Goal: Task Accomplishment & Management: Use online tool/utility

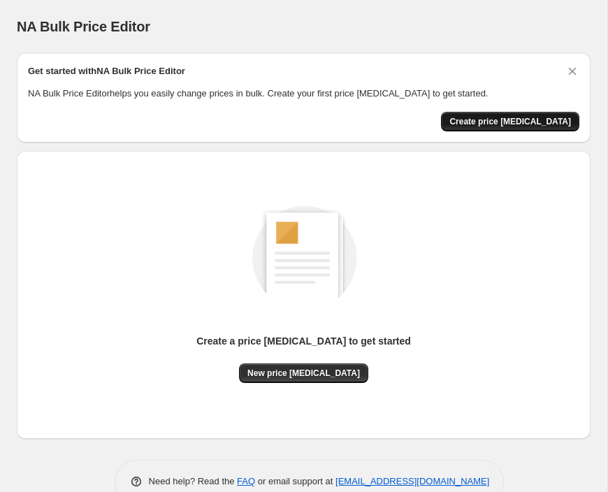
click at [532, 122] on span "Create price [MEDICAL_DATA]" at bounding box center [511, 121] width 122 height 11
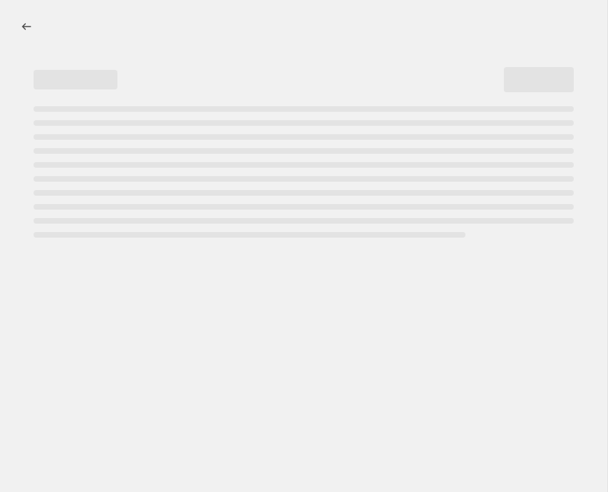
select select "percentage"
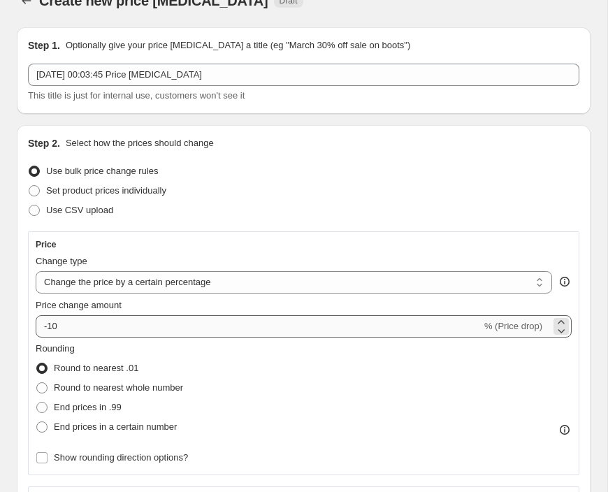
scroll to position [25, 0]
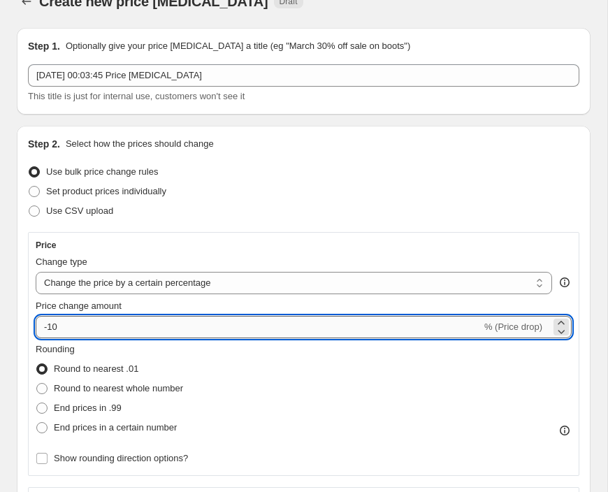
click at [294, 327] on input "-10" at bounding box center [259, 327] width 446 height 22
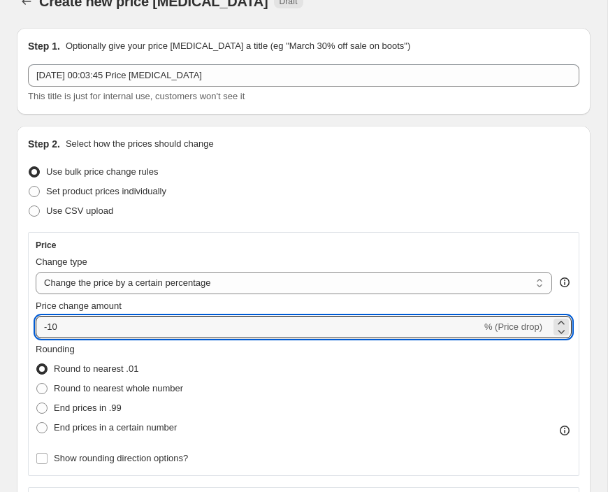
click at [522, 336] on div "-10 % (Price drop)" at bounding box center [304, 327] width 536 height 22
click at [557, 327] on icon at bounding box center [562, 332] width 14 height 14
click at [562, 322] on icon at bounding box center [561, 322] width 6 height 3
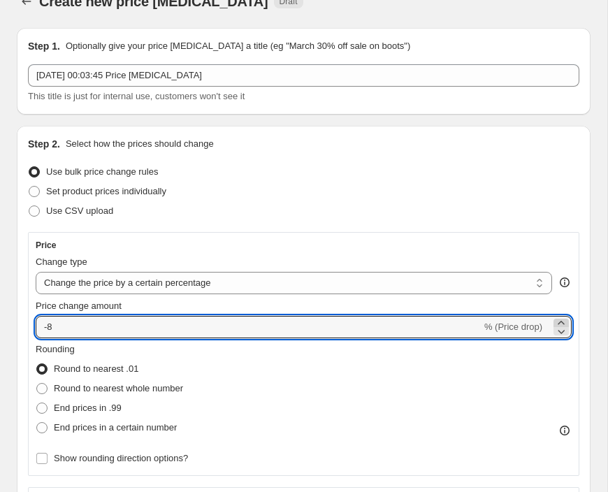
click at [562, 322] on icon at bounding box center [561, 322] width 6 height 3
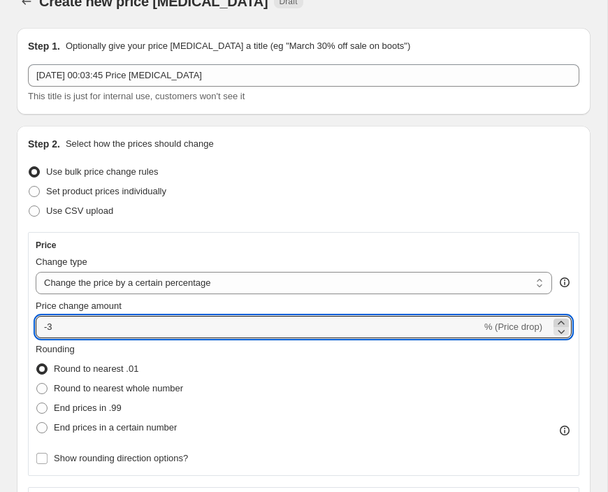
click at [562, 322] on icon at bounding box center [561, 322] width 6 height 3
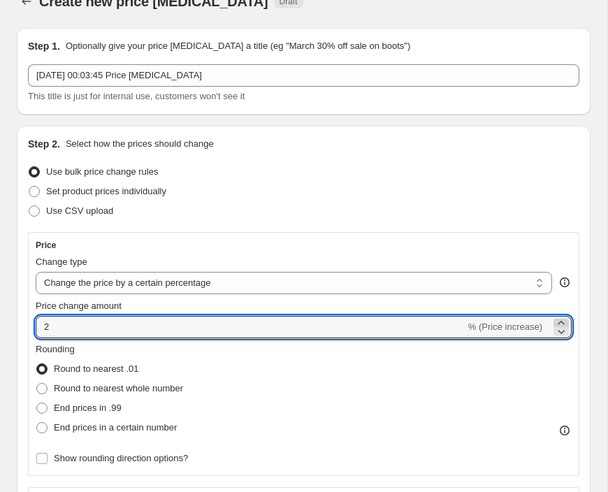
click at [562, 322] on icon at bounding box center [561, 322] width 6 height 3
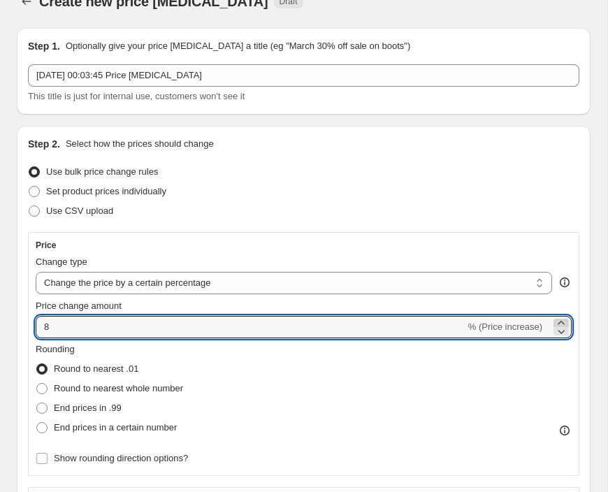
click at [562, 322] on icon at bounding box center [561, 322] width 6 height 3
type input "9"
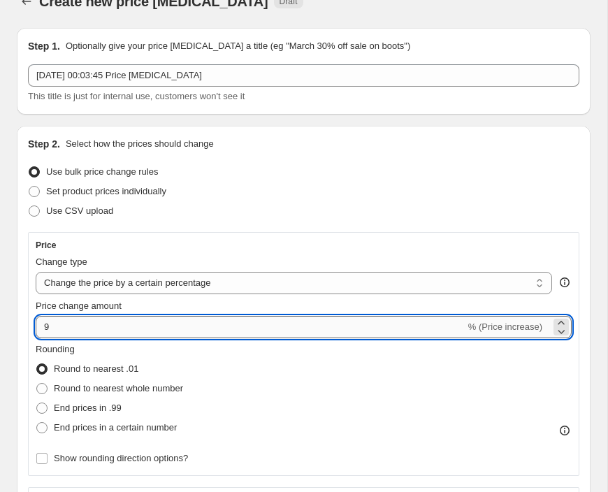
click at [436, 326] on input "9" at bounding box center [251, 327] width 430 height 22
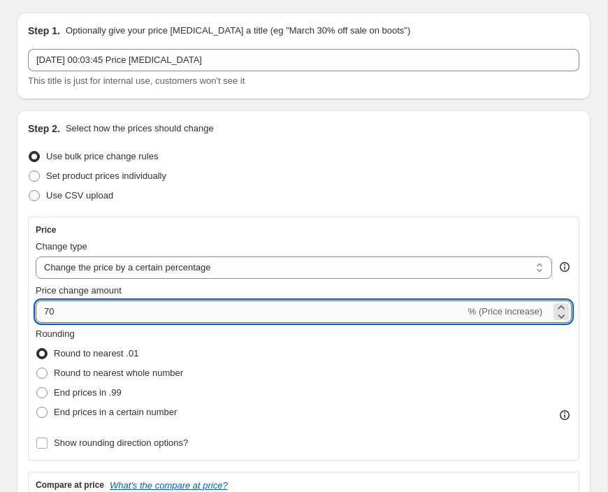
scroll to position [41, 0]
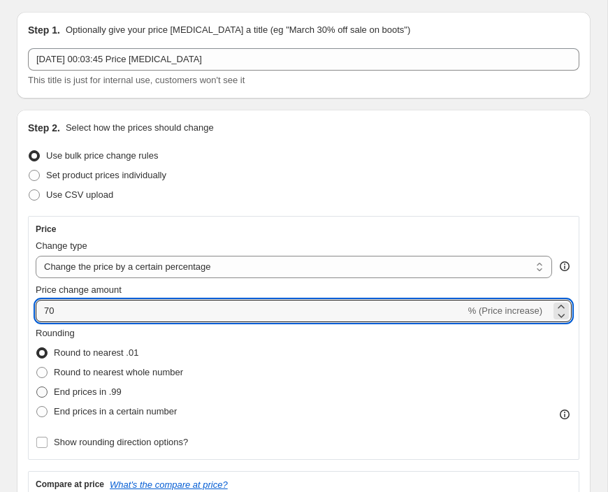
type input "70"
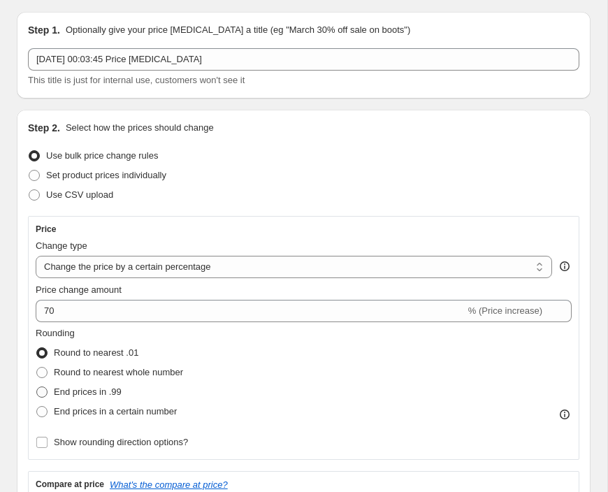
click at [111, 394] on span "End prices in .99" at bounding box center [88, 392] width 68 height 10
click at [37, 387] on input "End prices in .99" at bounding box center [36, 387] width 1 height 1
radio input "true"
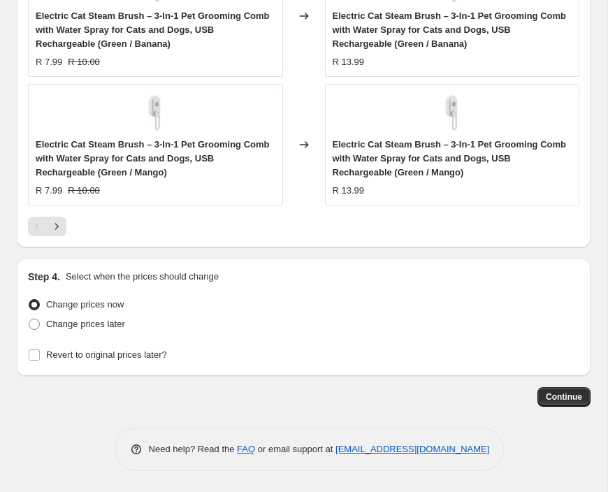
scroll to position [1429, 0]
click at [568, 401] on span "Continue" at bounding box center [564, 397] width 36 height 11
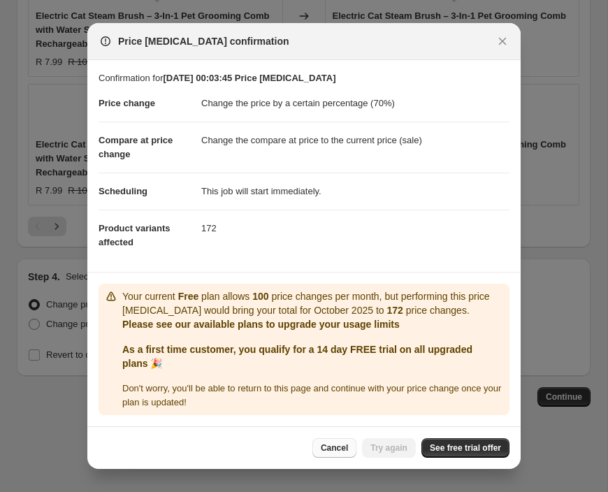
click at [327, 448] on span "Cancel" at bounding box center [334, 448] width 27 height 11
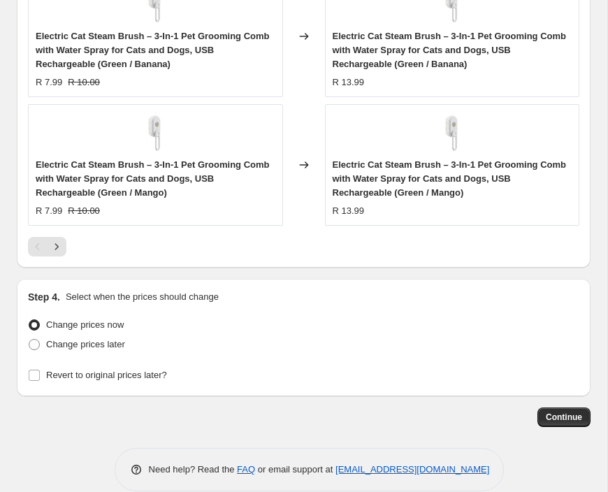
scroll to position [1406, 0]
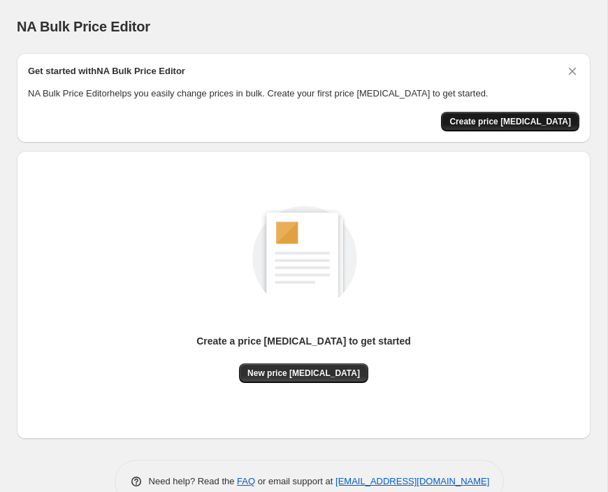
click at [532, 127] on span "Create price [MEDICAL_DATA]" at bounding box center [511, 121] width 122 height 11
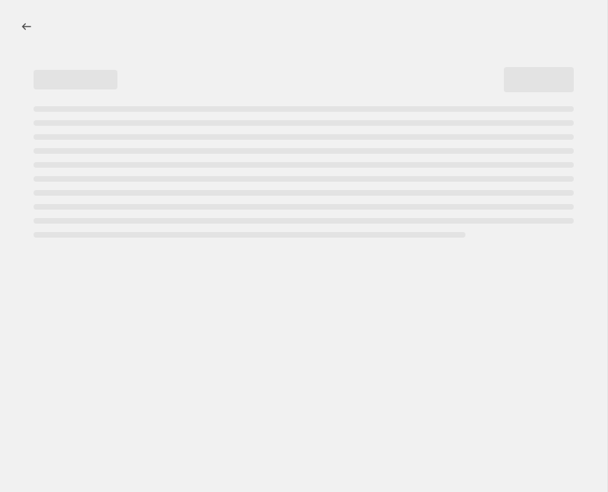
select select "percentage"
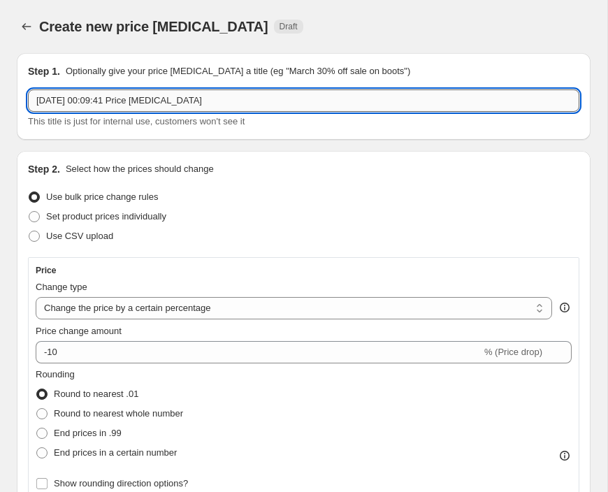
click at [271, 108] on input "8 Oct 2025 at 00:09:41 Price change job" at bounding box center [304, 101] width 552 height 22
drag, startPoint x: 273, startPoint y: 104, endPoint x: 31, endPoint y: 100, distance: 241.3
click at [31, 99] on input "8 Oct 2025 at 00:09:41 Price change job" at bounding box center [304, 101] width 552 height 22
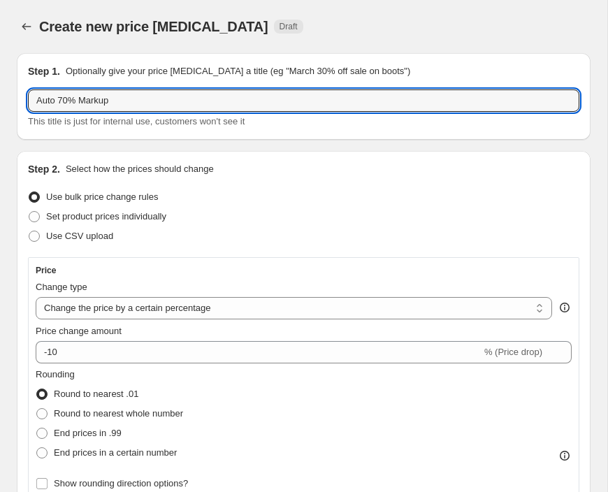
scroll to position [15, 0]
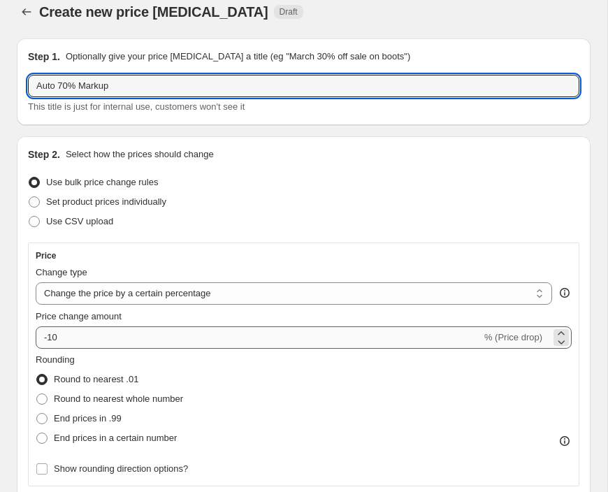
type input "Auto 70% Markup"
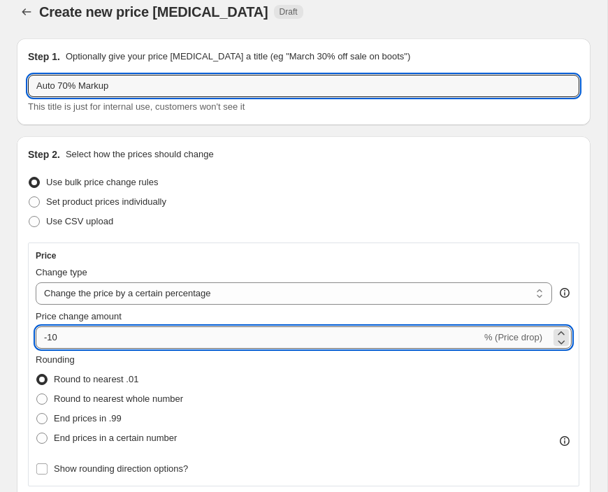
click at [153, 338] on input "-10" at bounding box center [259, 338] width 446 height 22
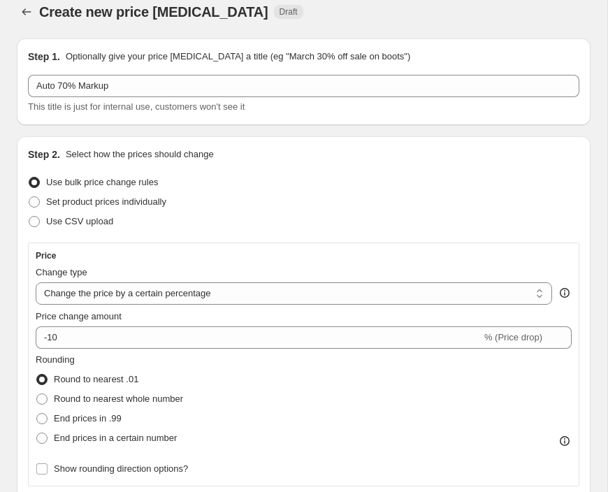
click at [136, 416] on div "End prices in .99" at bounding box center [110, 419] width 148 height 20
click at [111, 425] on span "End prices in .99" at bounding box center [88, 419] width 68 height 14
click at [37, 414] on input "End prices in .99" at bounding box center [36, 413] width 1 height 1
radio input "true"
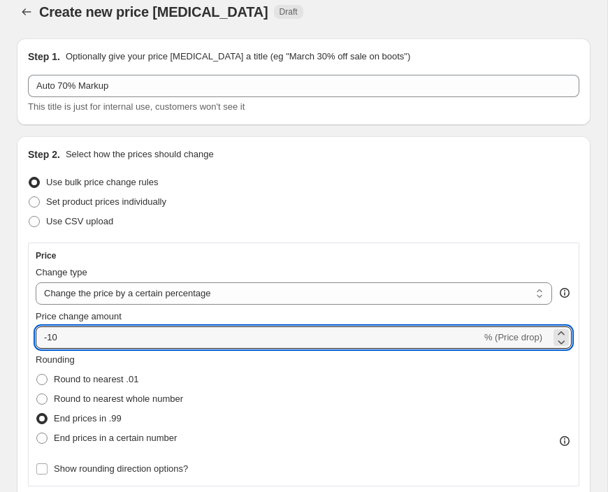
drag, startPoint x: 253, startPoint y: 343, endPoint x: -5, endPoint y: 323, distance: 258.9
click at [0, 323] on html "Home Settings Plans Skip to content Create new price change job. This page is r…" at bounding box center [304, 231] width 608 height 492
type input "70"
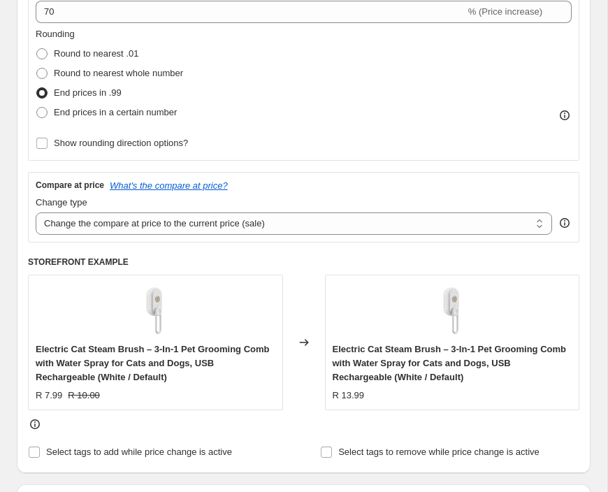
scroll to position [335, 0]
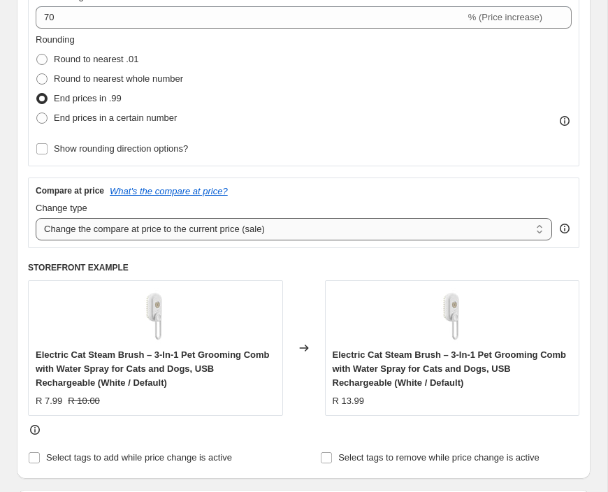
select select "remove"
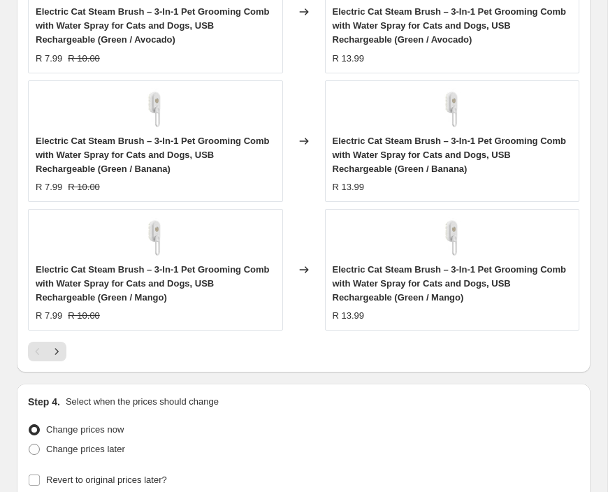
scroll to position [1324, 0]
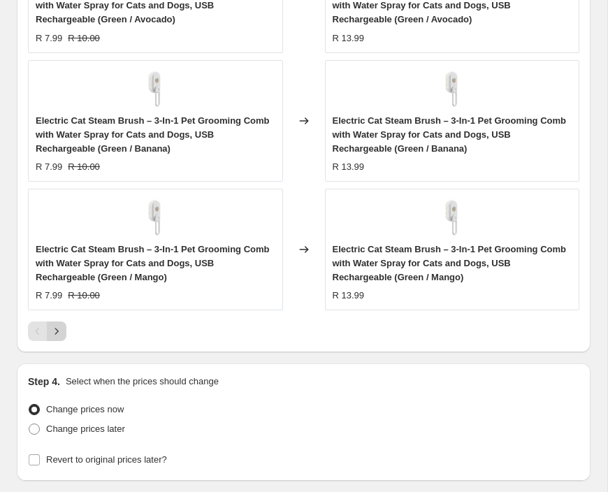
click at [56, 331] on icon "Next" at bounding box center [57, 332] width 14 height 14
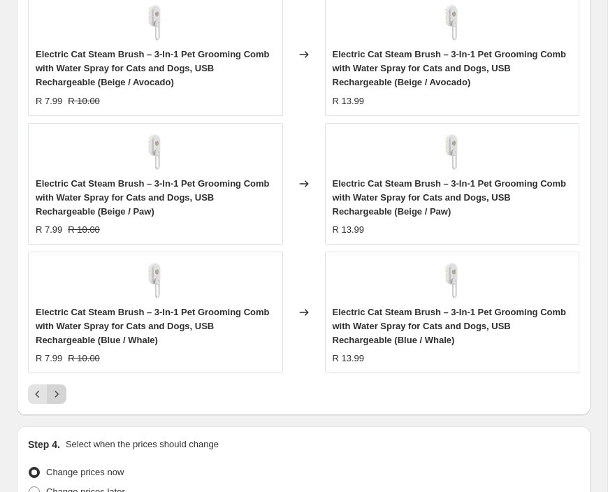
click at [56, 390] on icon "Next" at bounding box center [57, 394] width 14 height 14
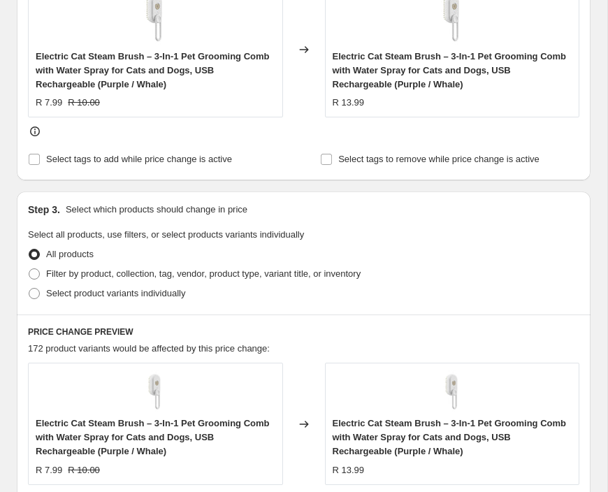
scroll to position [636, 0]
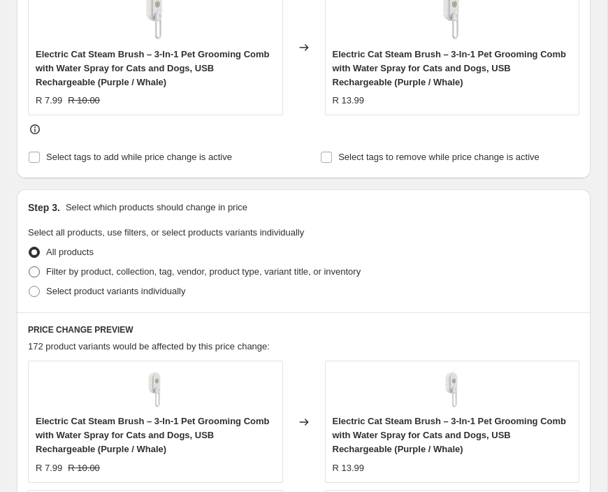
click at [78, 276] on span "Filter by product, collection, tag, vendor, product type, variant title, or inv…" at bounding box center [203, 271] width 315 height 10
click at [29, 267] on input "Filter by product, collection, tag, vendor, product type, variant title, or inv…" at bounding box center [29, 266] width 1 height 1
radio input "true"
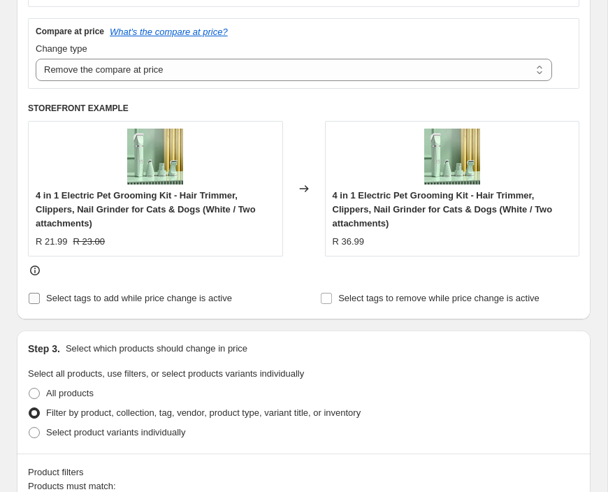
scroll to position [547, 0]
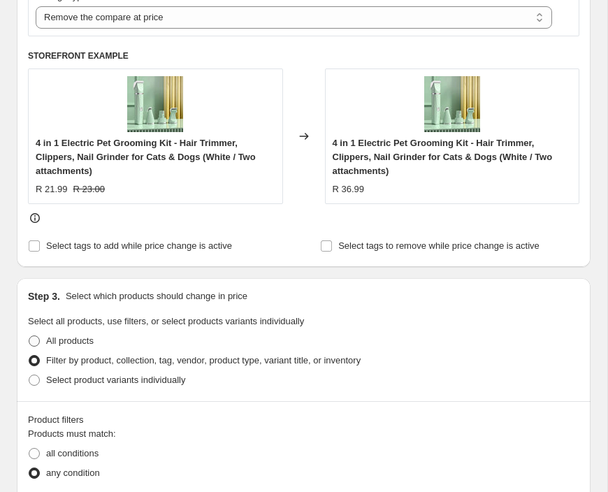
click at [73, 347] on span "All products" at bounding box center [70, 341] width 48 height 14
click at [29, 336] on input "All products" at bounding box center [29, 336] width 1 height 1
radio input "true"
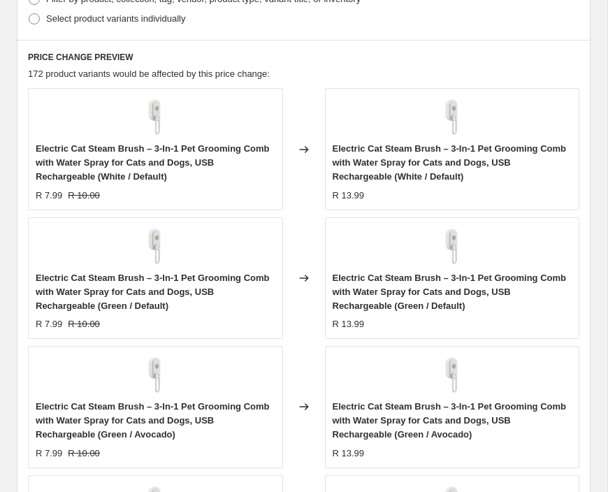
scroll to position [908, 0]
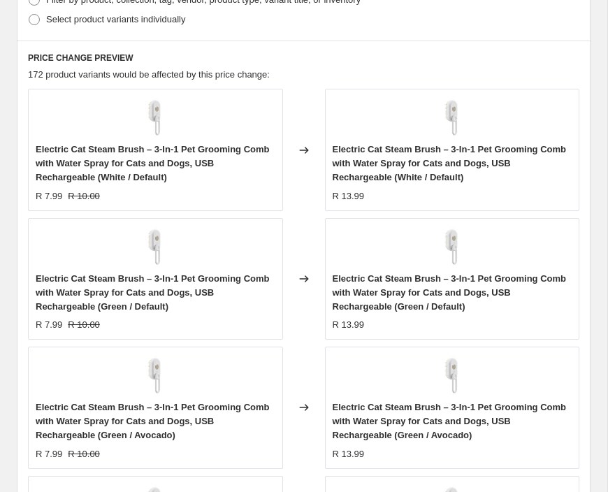
click at [431, 160] on span "Electric Cat Steam Brush – 3-In-1 Pet Grooming Comb with Water Spray for Cats a…" at bounding box center [450, 163] width 234 height 38
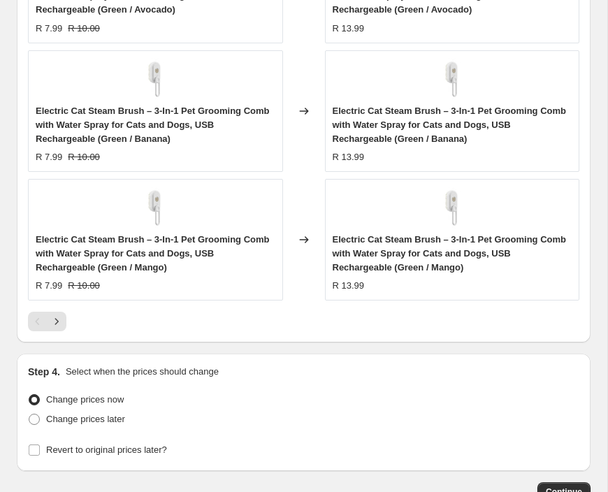
scroll to position [1394, 0]
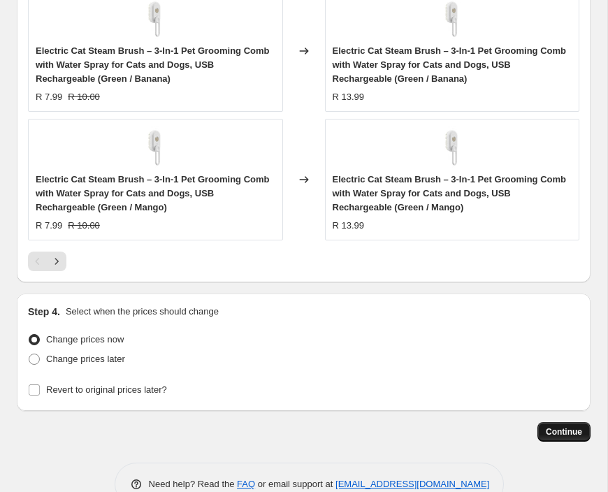
click at [566, 434] on span "Continue" at bounding box center [564, 432] width 36 height 11
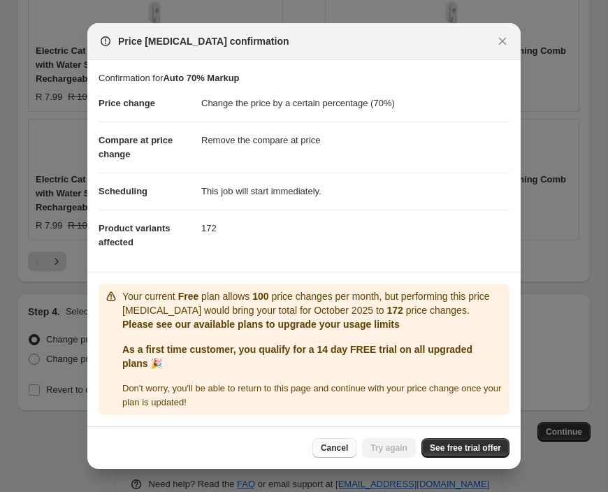
click at [329, 446] on span "Cancel" at bounding box center [334, 448] width 27 height 11
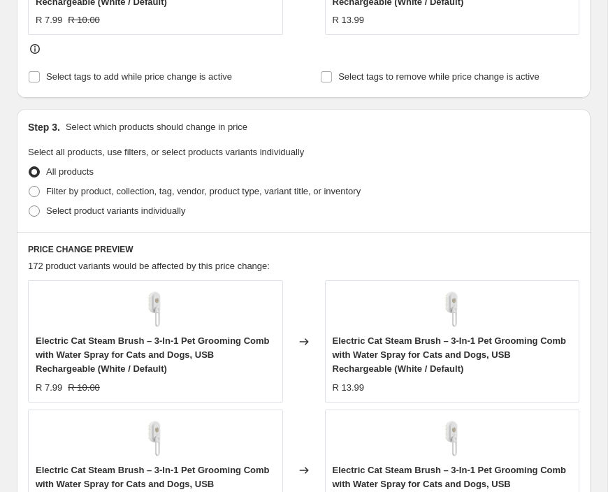
scroll to position [715, 0]
click at [177, 215] on span "Select product variants individually" at bounding box center [115, 211] width 139 height 10
click at [29, 207] on input "Select product variants individually" at bounding box center [29, 206] width 1 height 1
radio input "true"
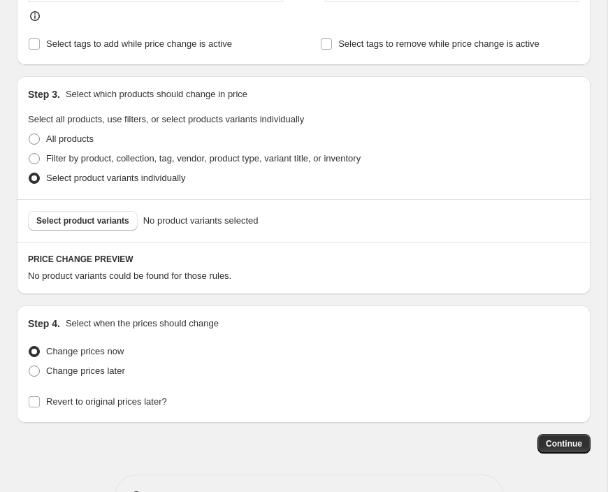
scroll to position [750, 0]
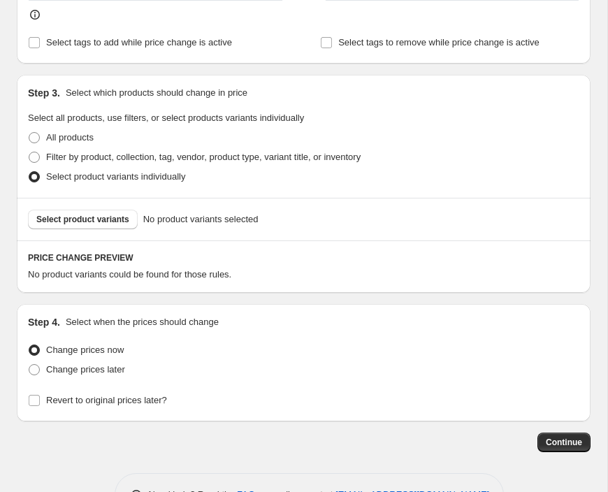
click at [181, 225] on span "No product variants selected" at bounding box center [200, 220] width 115 height 14
click at [107, 222] on span "Select product variants" at bounding box center [82, 219] width 93 height 11
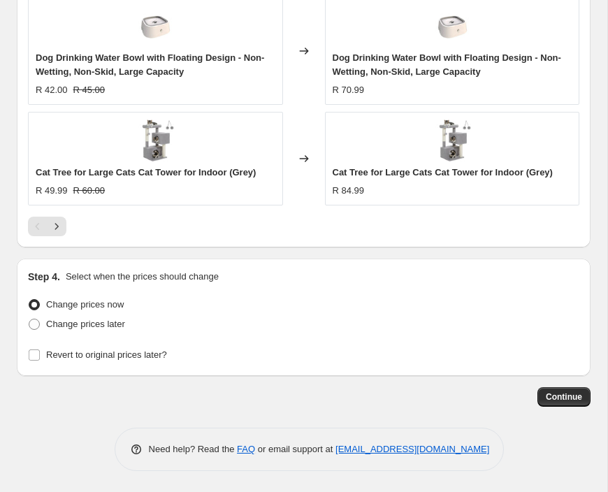
scroll to position [1318, 0]
click at [571, 402] on span "Continue" at bounding box center [564, 397] width 36 height 11
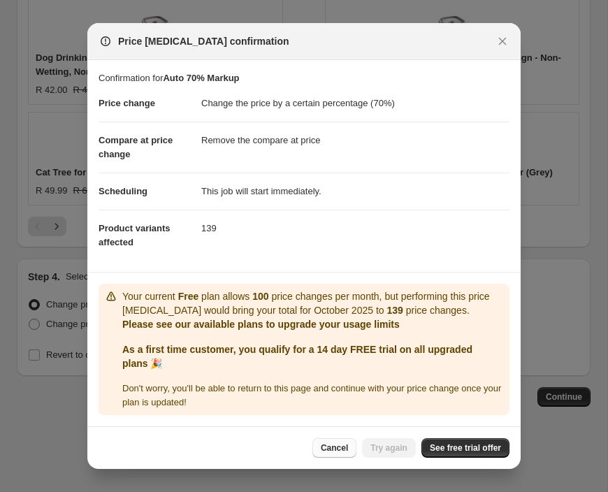
click at [338, 451] on span "Cancel" at bounding box center [334, 448] width 27 height 11
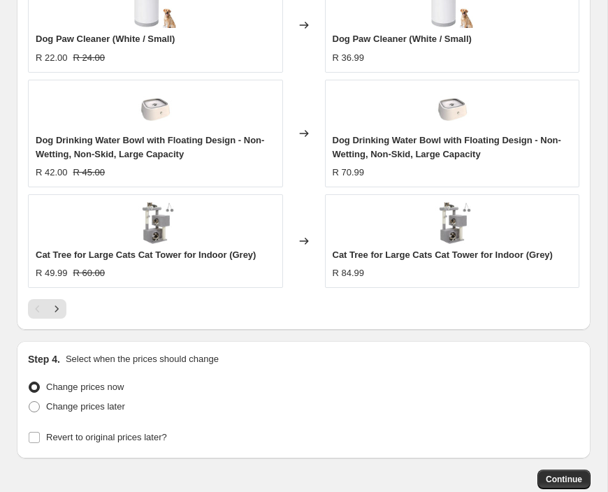
scroll to position [908, 0]
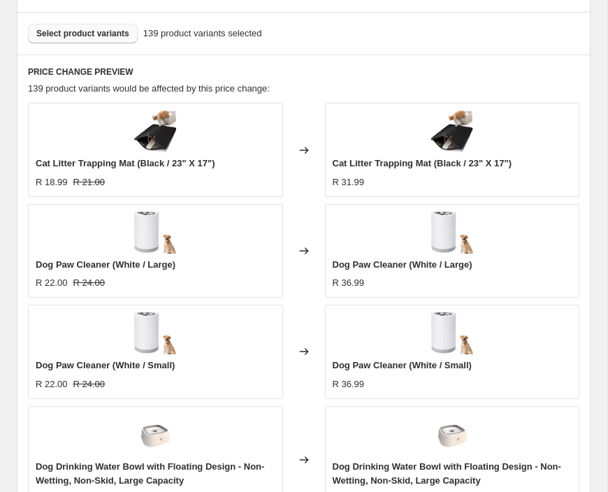
click at [98, 34] on span "Select product variants" at bounding box center [82, 33] width 93 height 11
click at [125, 32] on span "Select product variants" at bounding box center [82, 33] width 93 height 11
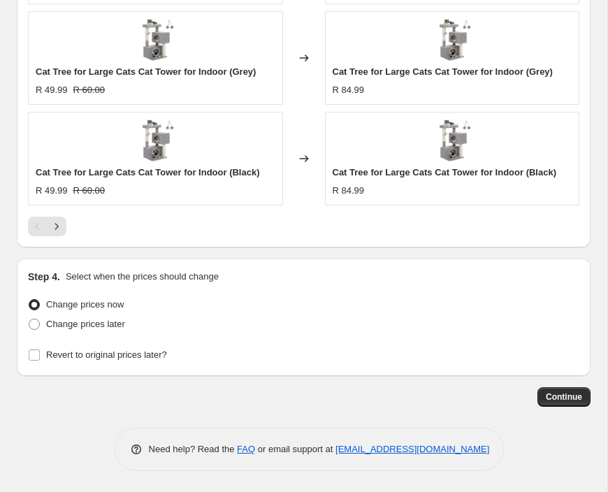
scroll to position [1318, 0]
click at [580, 401] on span "Continue" at bounding box center [564, 397] width 36 height 11
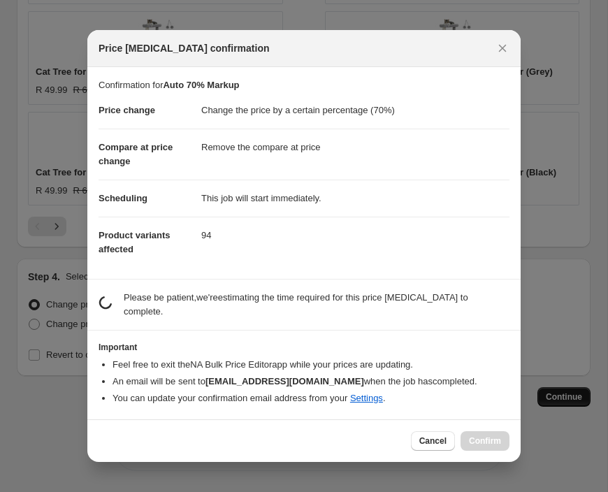
scroll to position [0, 0]
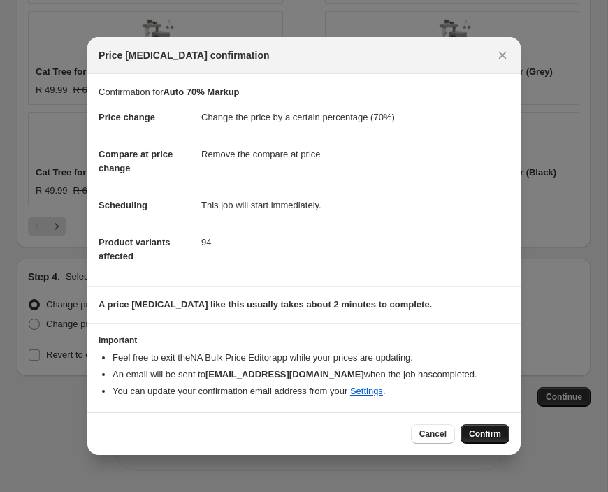
click at [489, 440] on button "Confirm" at bounding box center [485, 435] width 49 height 20
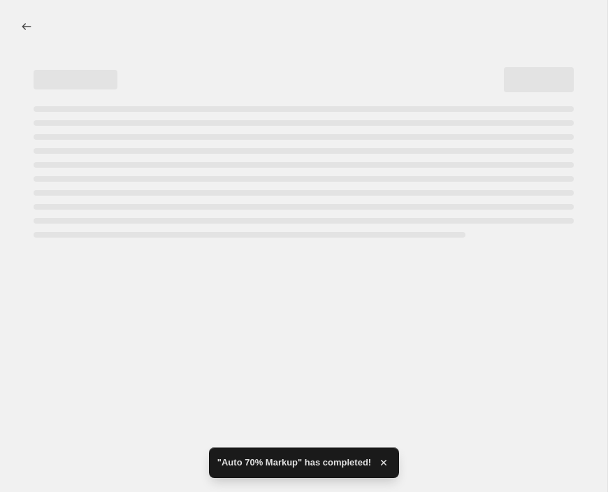
select select "percentage"
select select "remove"
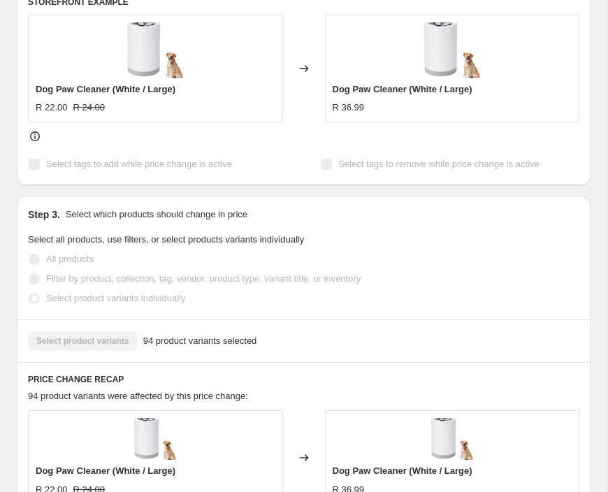
scroll to position [803, 0]
